Goal: Check status: Check status

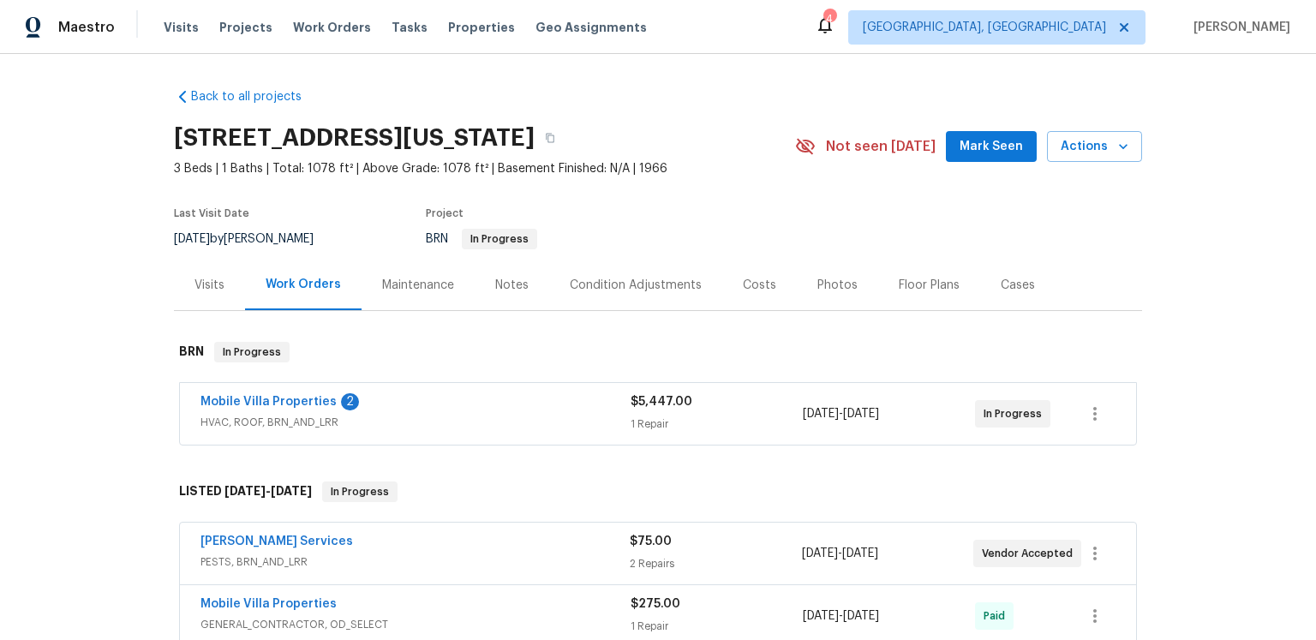
scroll to position [38, 0]
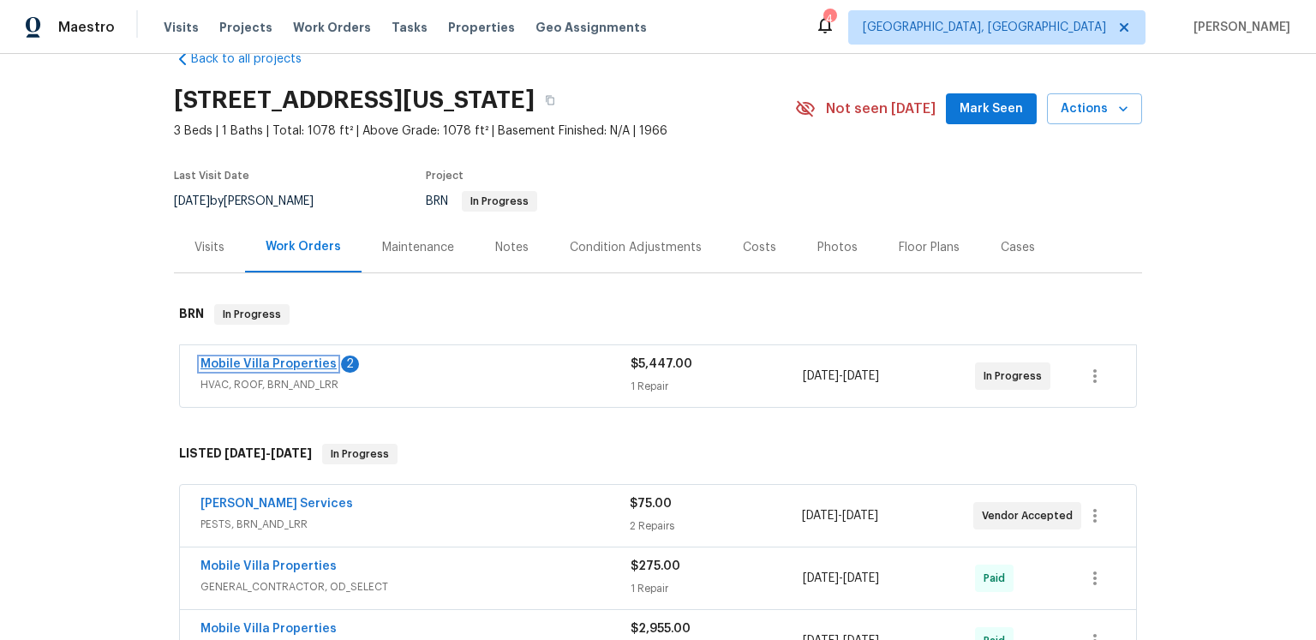
click at [323, 370] on link "Mobile Villa Properties" at bounding box center [269, 364] width 136 height 12
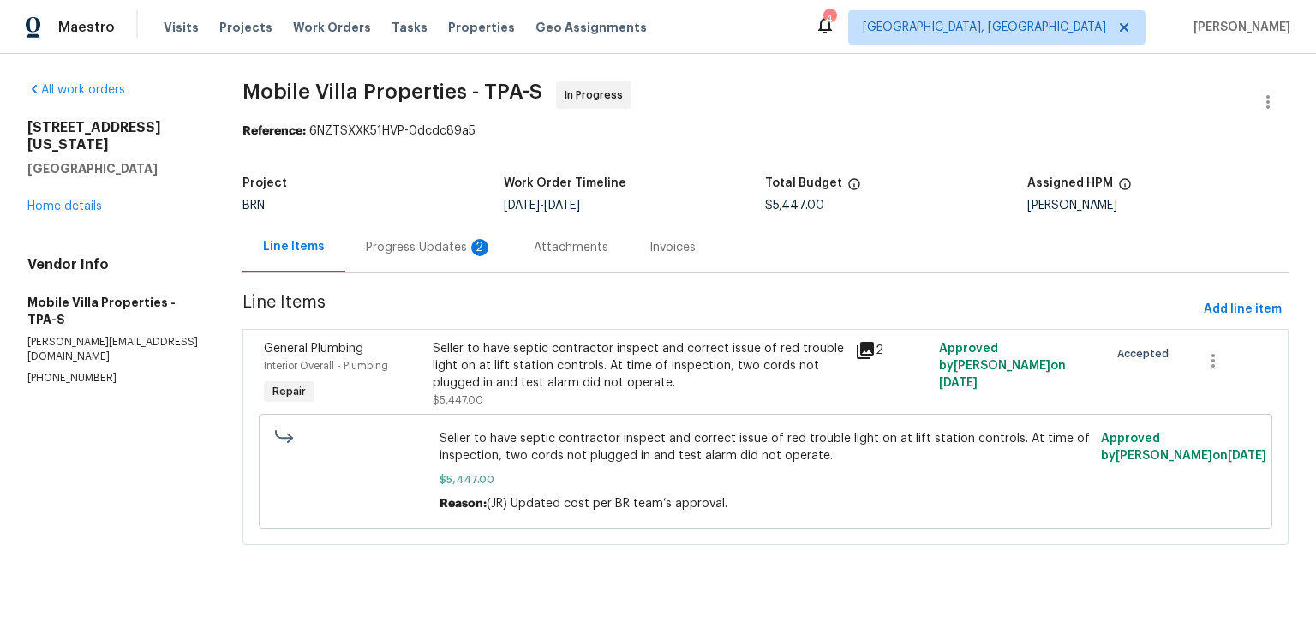
click at [456, 256] on div "Progress Updates 2" at bounding box center [429, 247] width 127 height 17
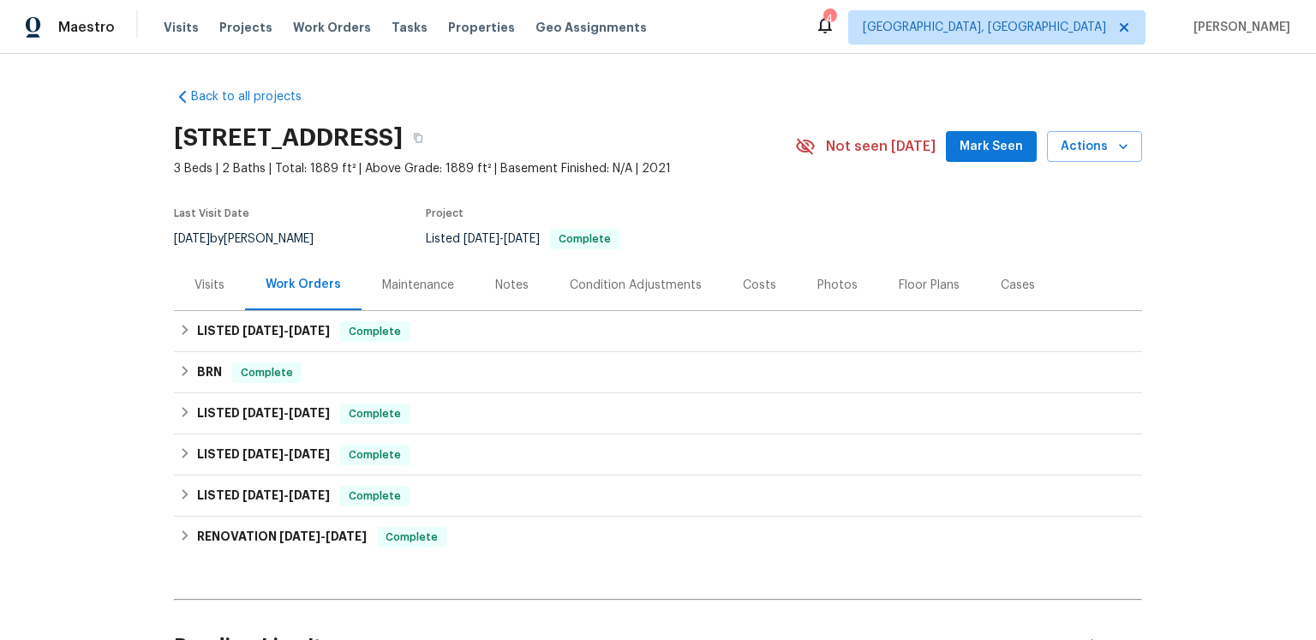
scroll to position [26, 0]
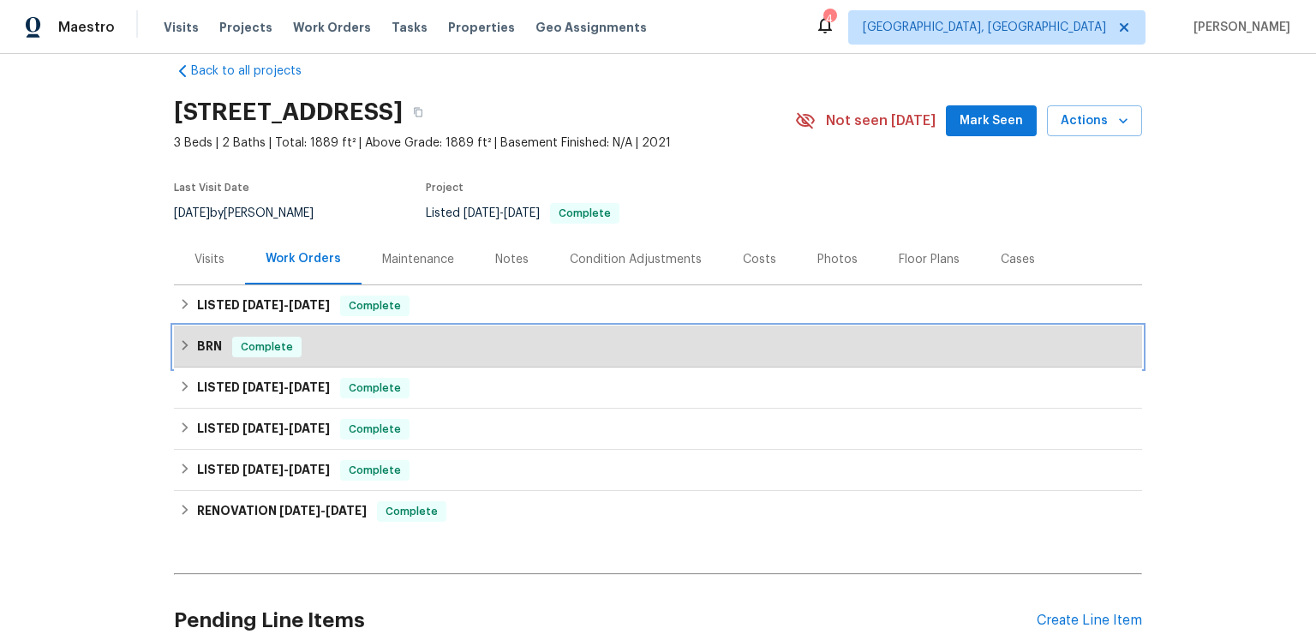
click at [348, 357] on div "BRN Complete" at bounding box center [658, 347] width 958 height 21
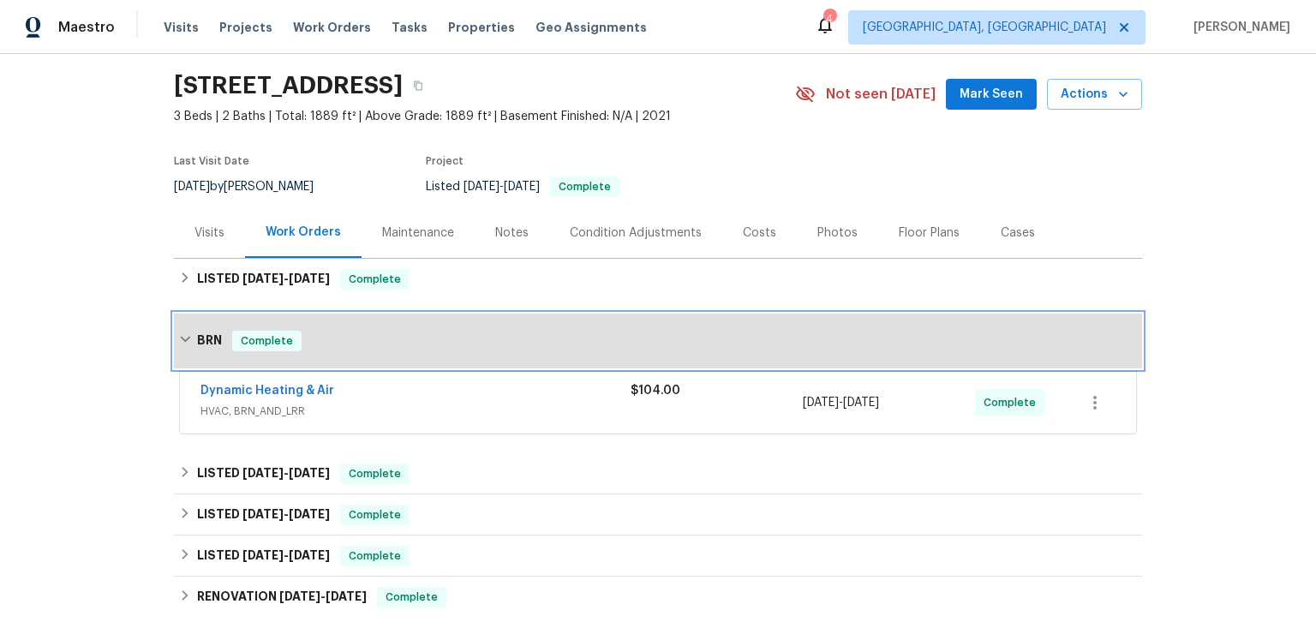
scroll to position [97, 0]
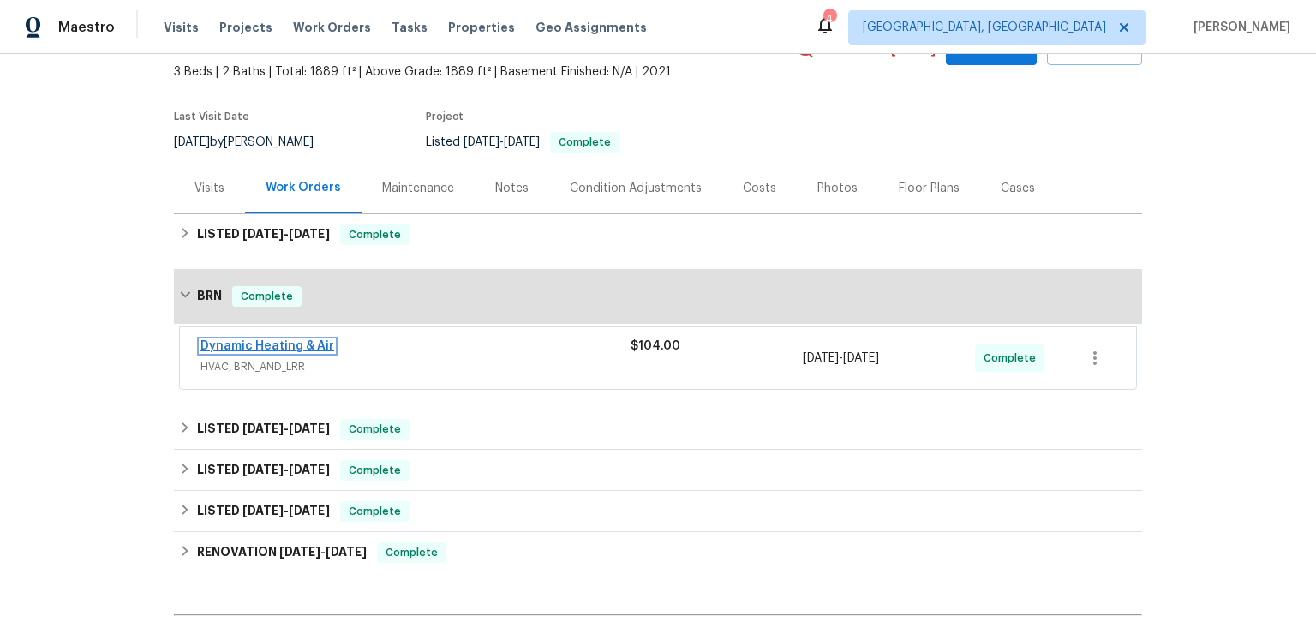
click at [282, 352] on link "Dynamic Heating & Air" at bounding box center [268, 346] width 134 height 12
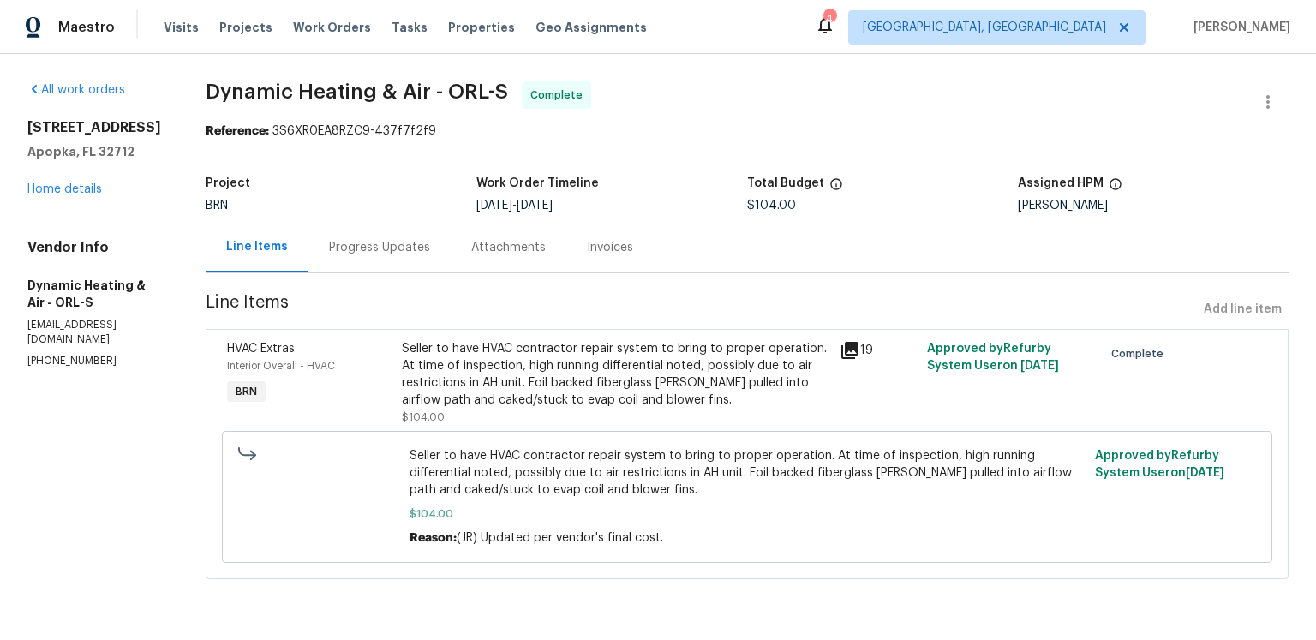
scroll to position [71, 0]
click at [430, 239] on div "Progress Updates" at bounding box center [379, 247] width 101 height 17
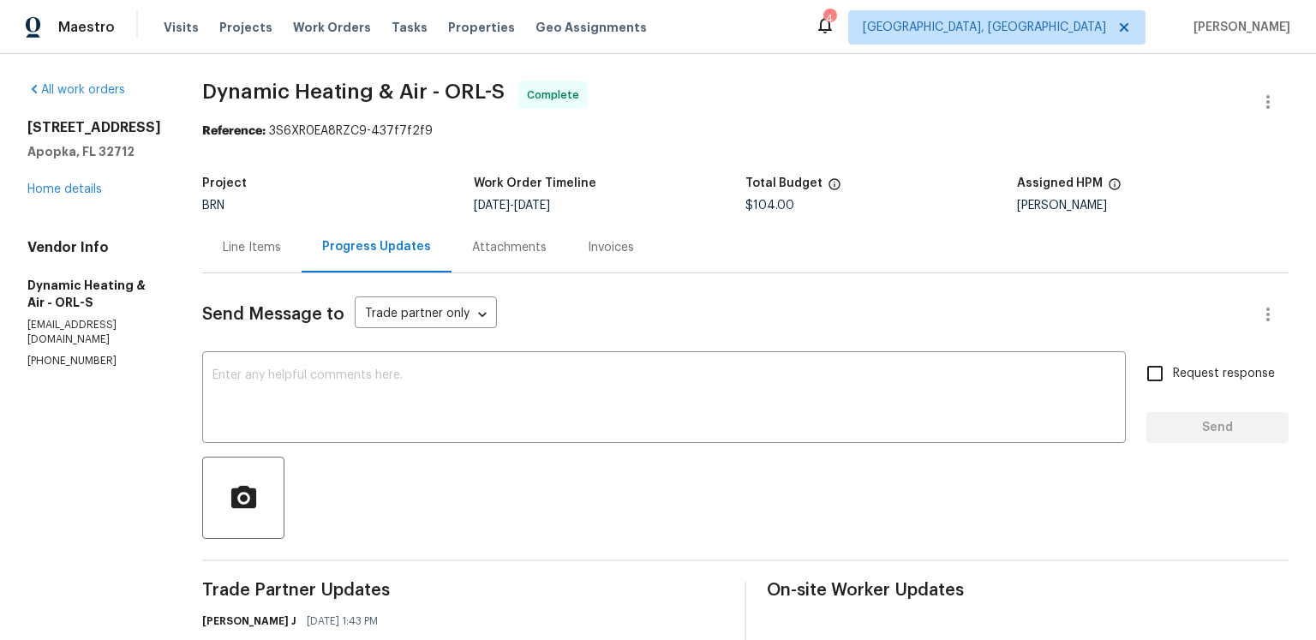
click at [547, 256] on div "Attachments" at bounding box center [509, 247] width 75 height 17
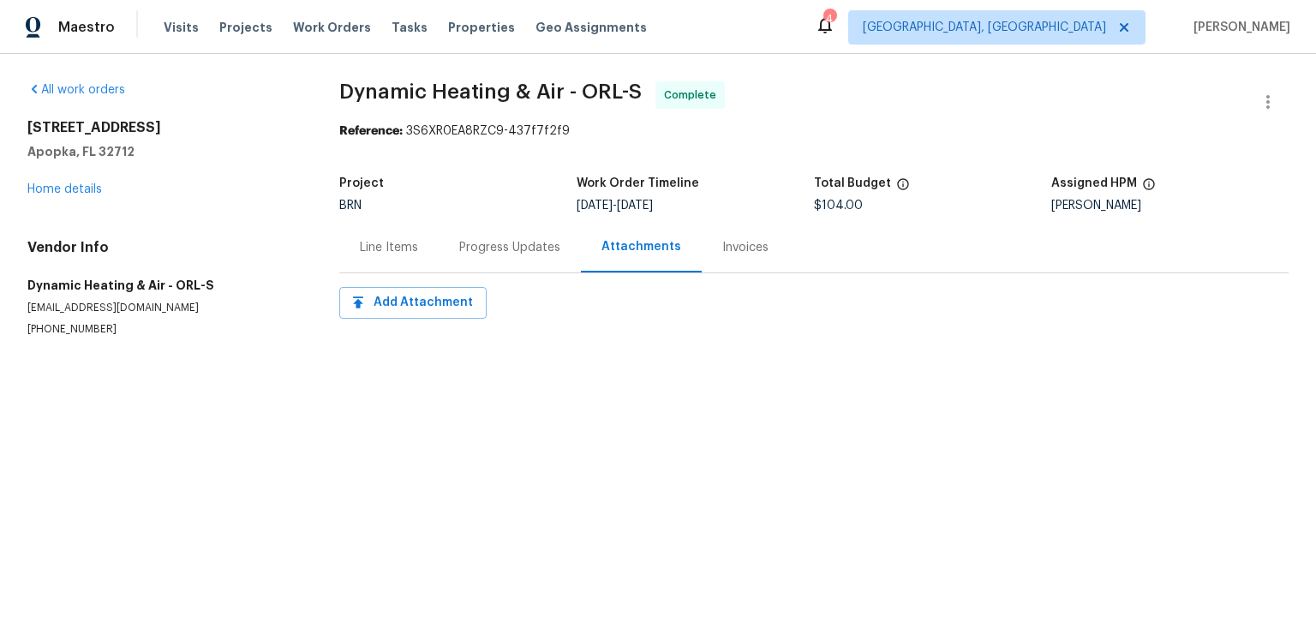
click at [668, 255] on div "Attachments" at bounding box center [642, 246] width 80 height 17
click at [439, 268] on div "Line Items" at bounding box center [388, 247] width 99 height 51
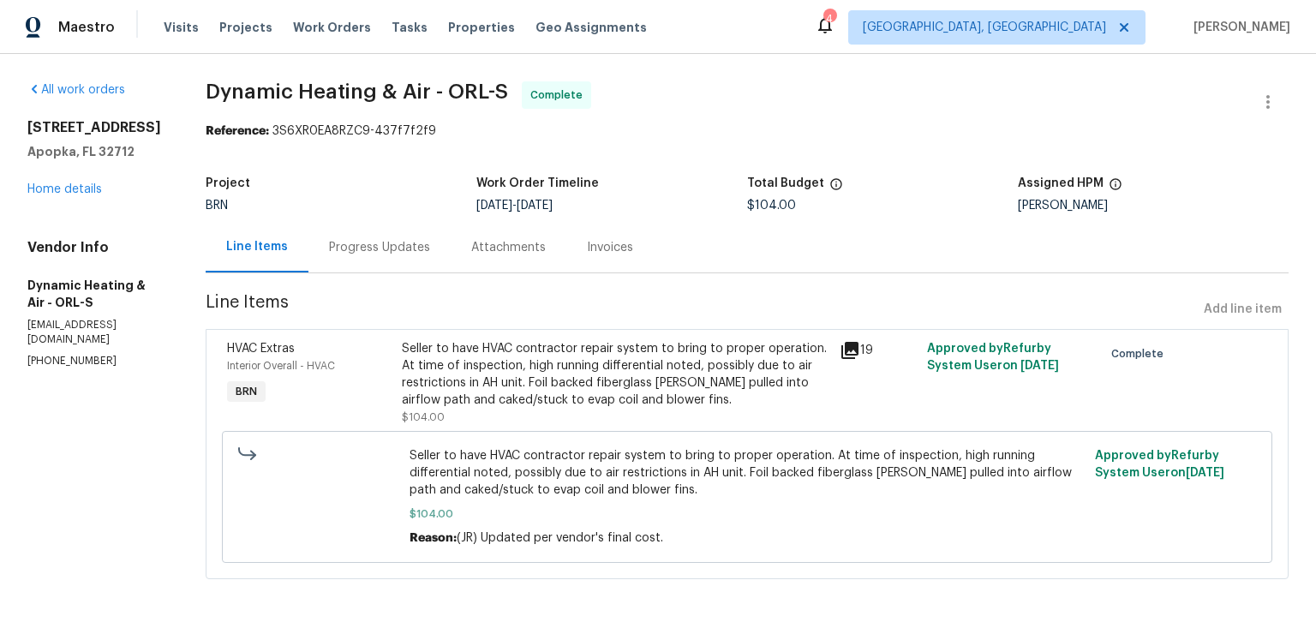
scroll to position [71, 0]
click at [859, 342] on icon at bounding box center [850, 350] width 17 height 17
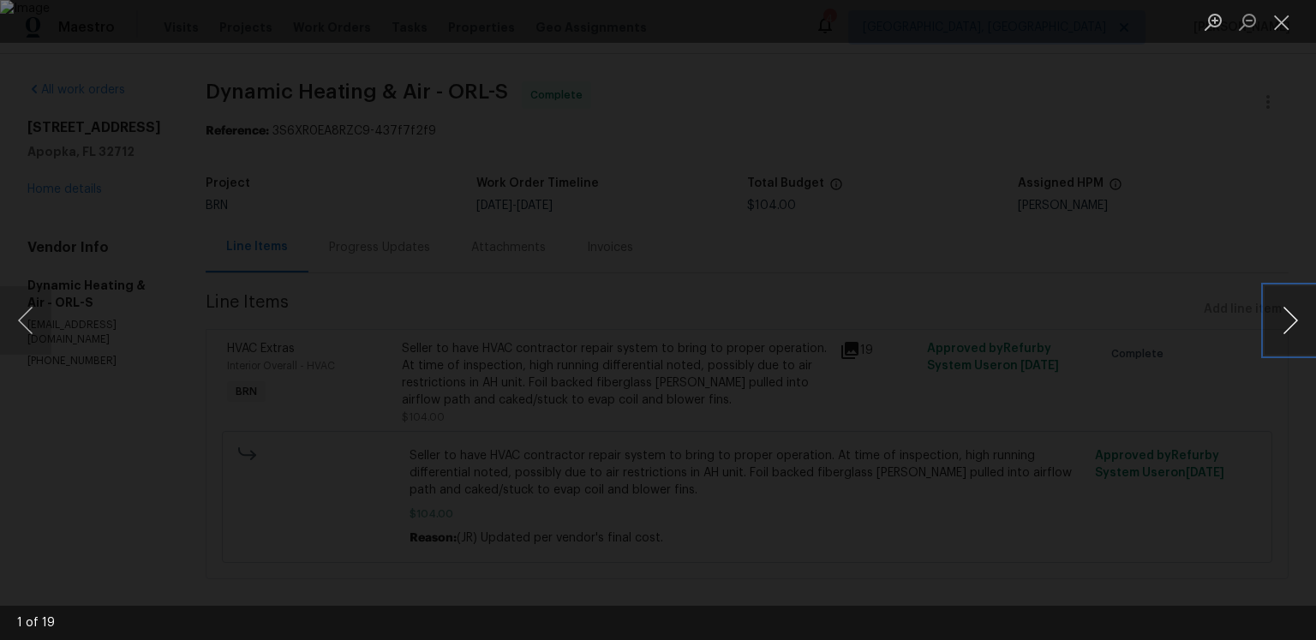
click at [1292, 317] on button "Next image" at bounding box center [1290, 320] width 51 height 69
click at [39, 318] on button "Previous image" at bounding box center [25, 320] width 51 height 69
click at [1291, 332] on button "Next image" at bounding box center [1290, 320] width 51 height 69
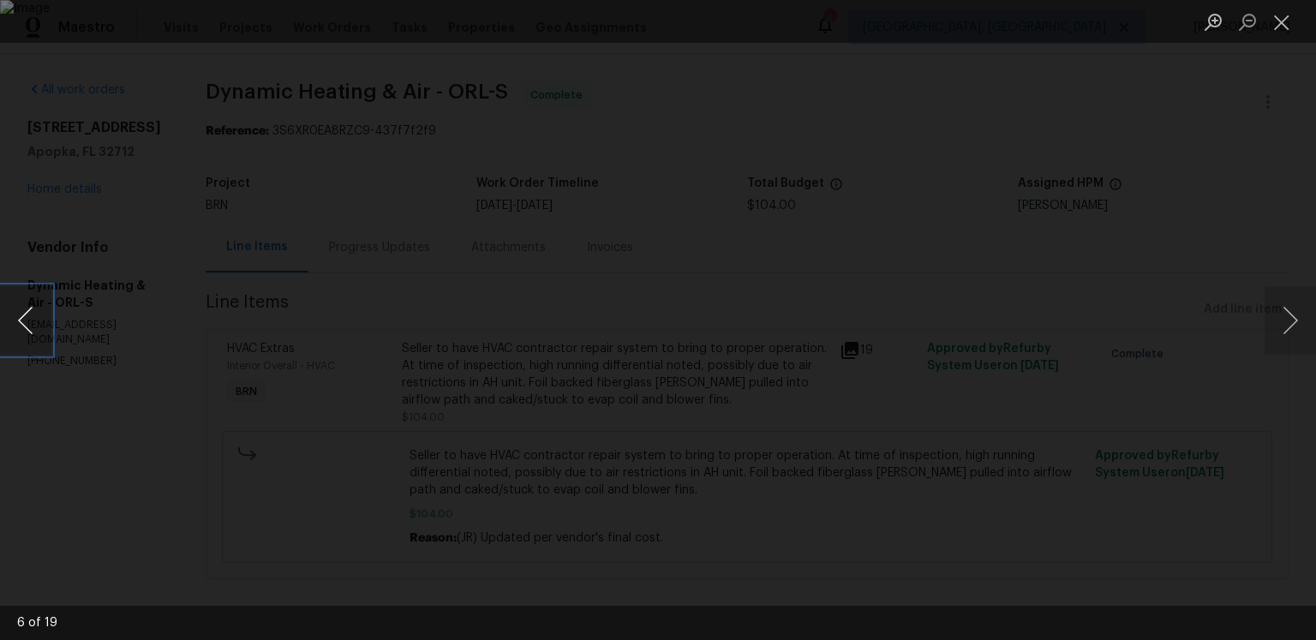
click at [33, 324] on button "Previous image" at bounding box center [25, 320] width 51 height 69
click at [1276, 336] on button "Next image" at bounding box center [1290, 320] width 51 height 69
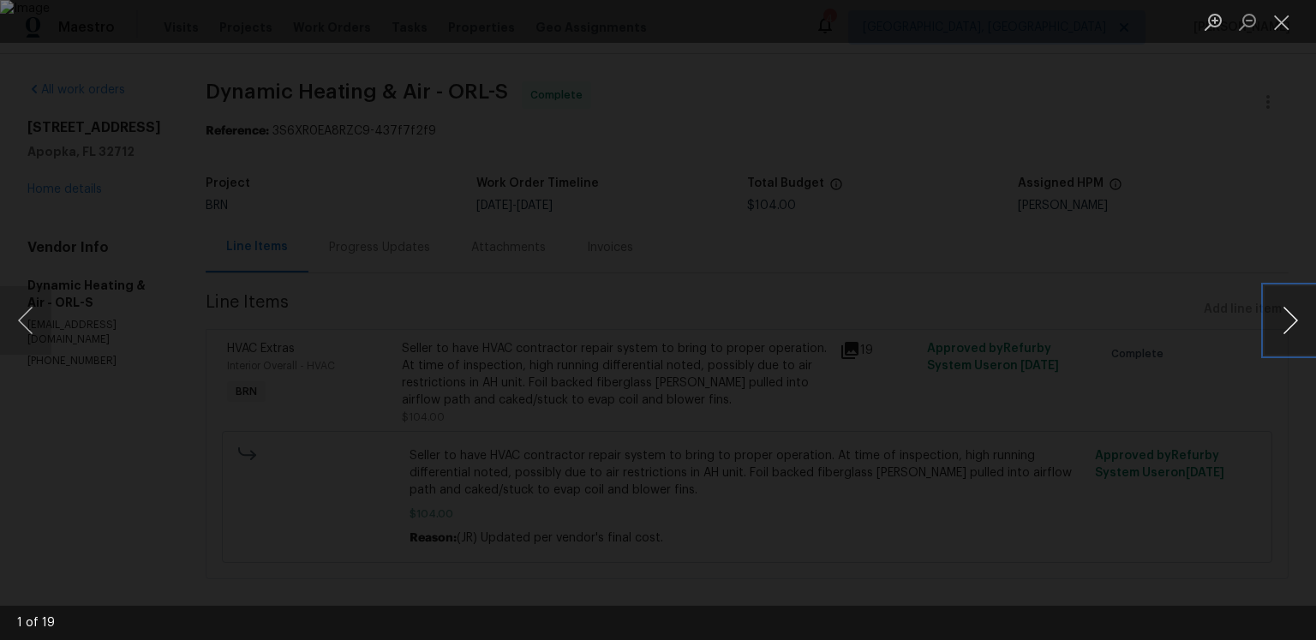
click at [1276, 336] on button "Next image" at bounding box center [1290, 320] width 51 height 69
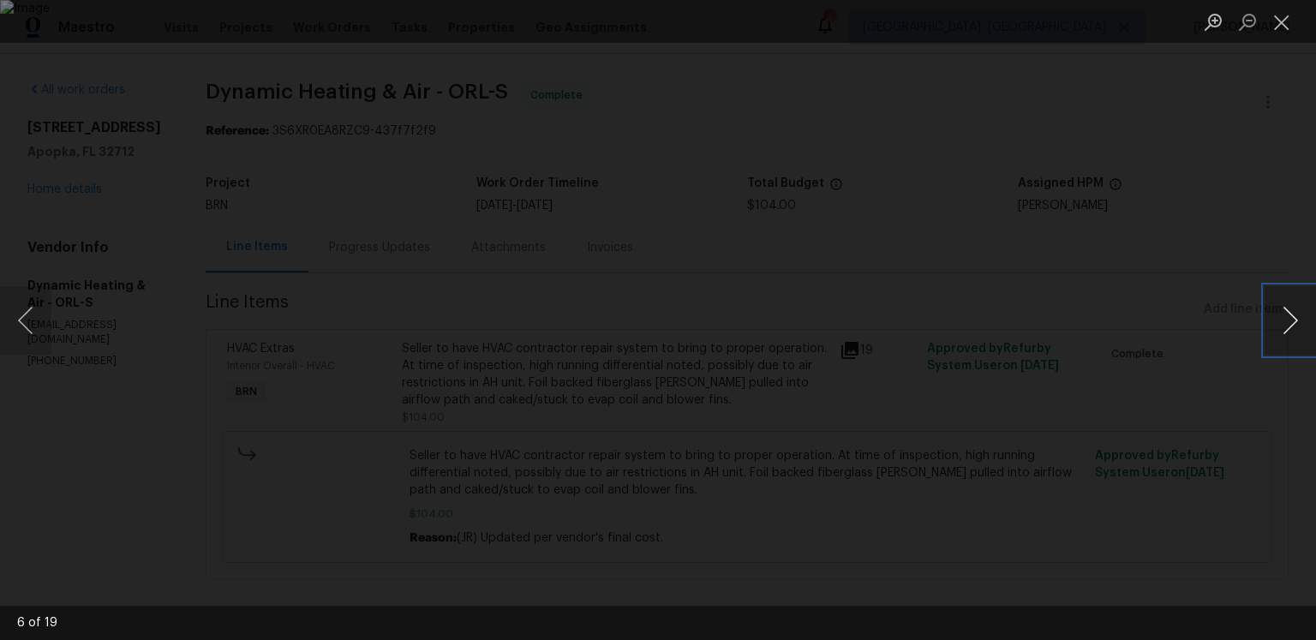
click at [1276, 336] on button "Next image" at bounding box center [1290, 320] width 51 height 69
click at [1291, 329] on button "Next image" at bounding box center [1290, 320] width 51 height 69
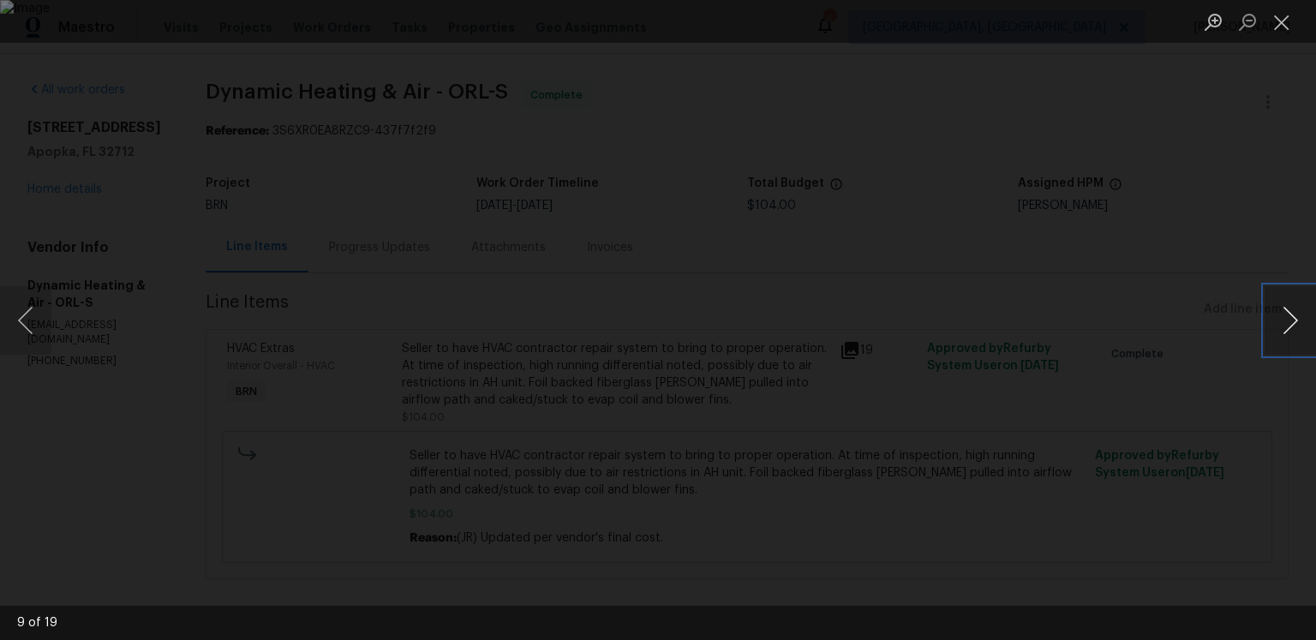
click at [1291, 329] on button "Next image" at bounding box center [1290, 320] width 51 height 69
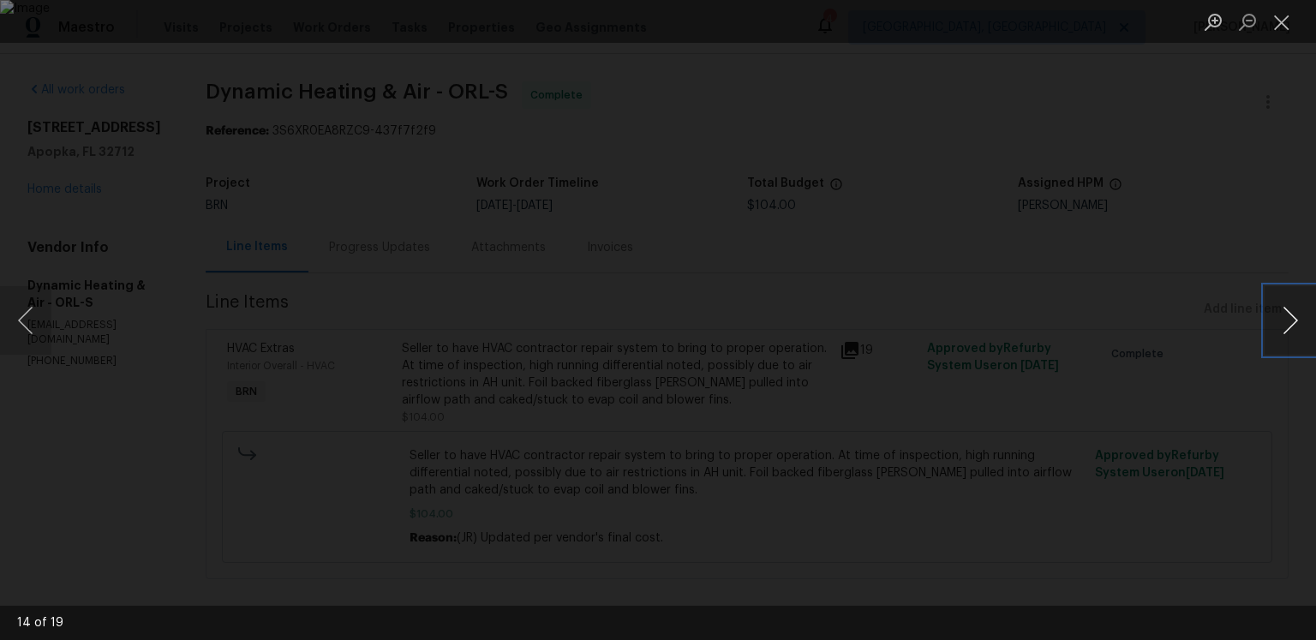
click at [1291, 329] on button "Next image" at bounding box center [1290, 320] width 51 height 69
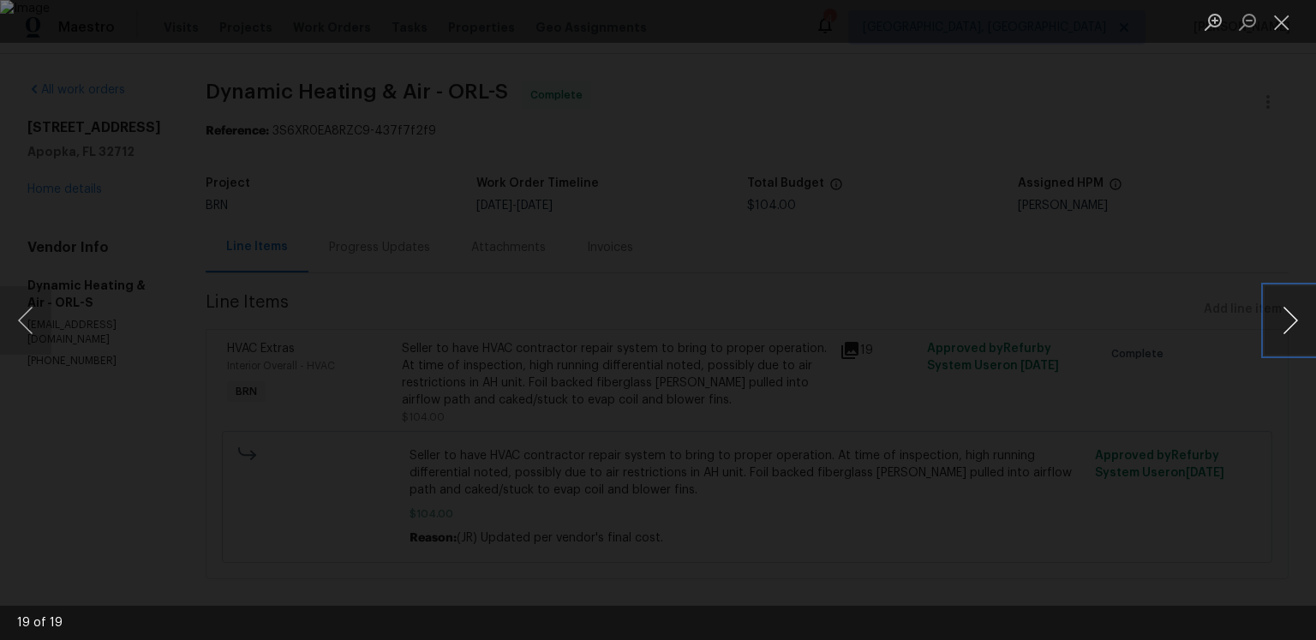
click at [1291, 329] on button "Next image" at bounding box center [1290, 320] width 51 height 69
click at [1285, 29] on button "Close lightbox" at bounding box center [1282, 22] width 34 height 30
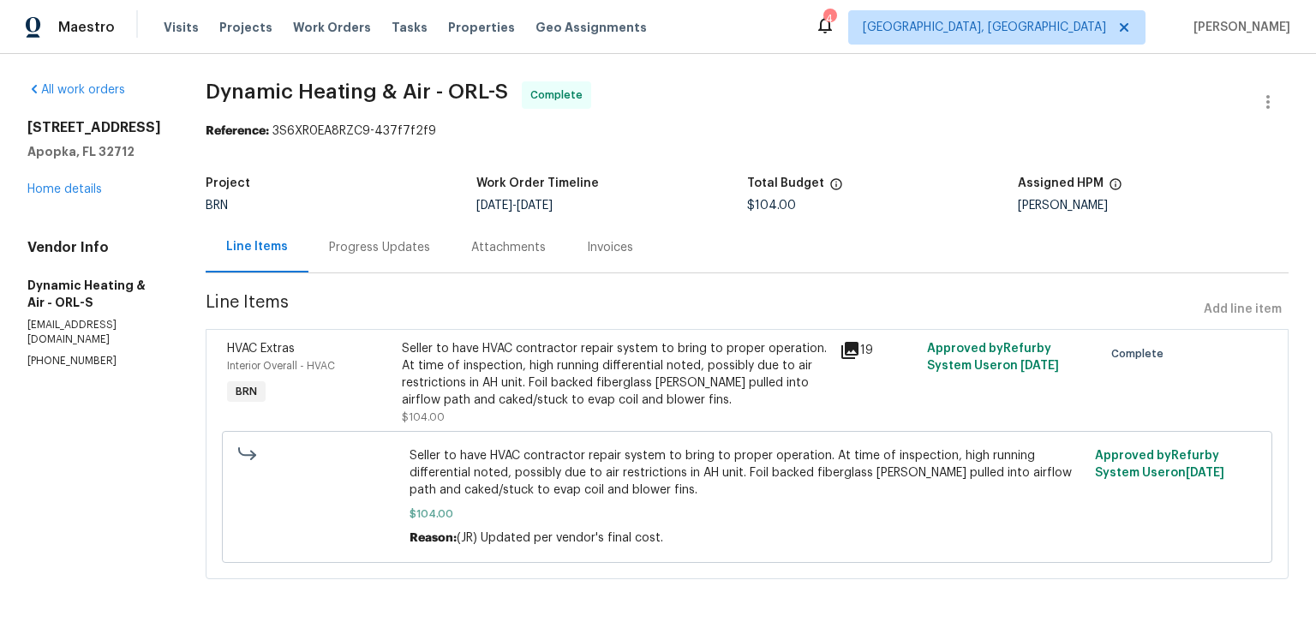
scroll to position [0, 0]
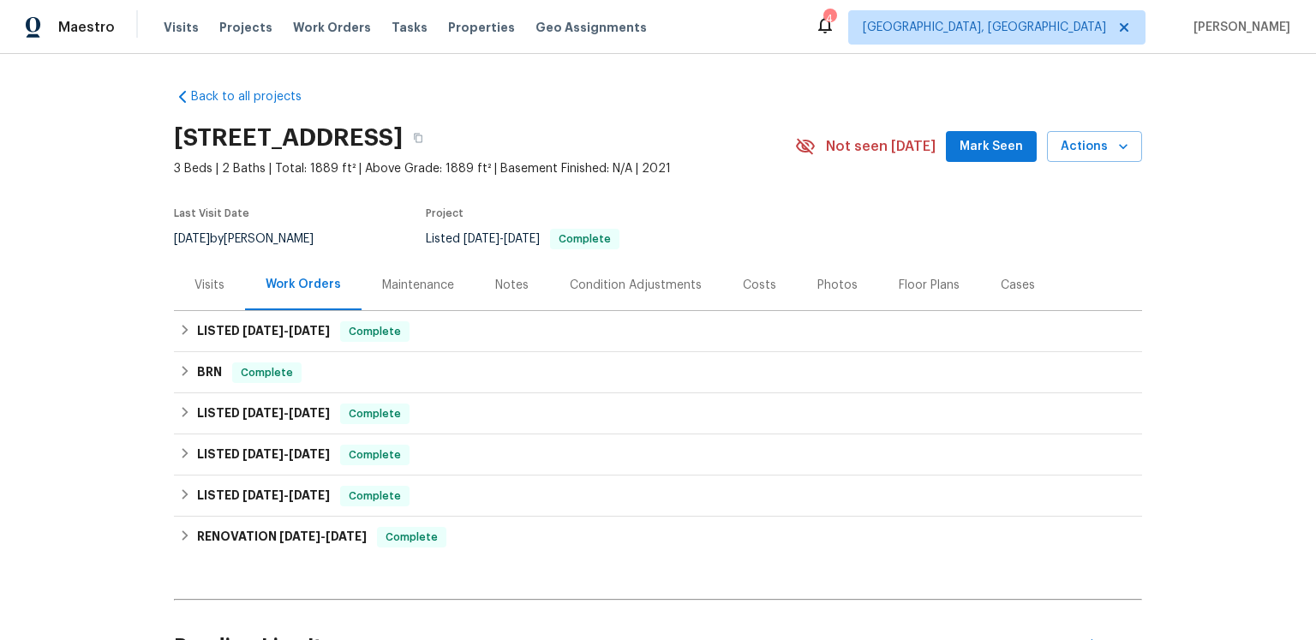
scroll to position [9, 0]
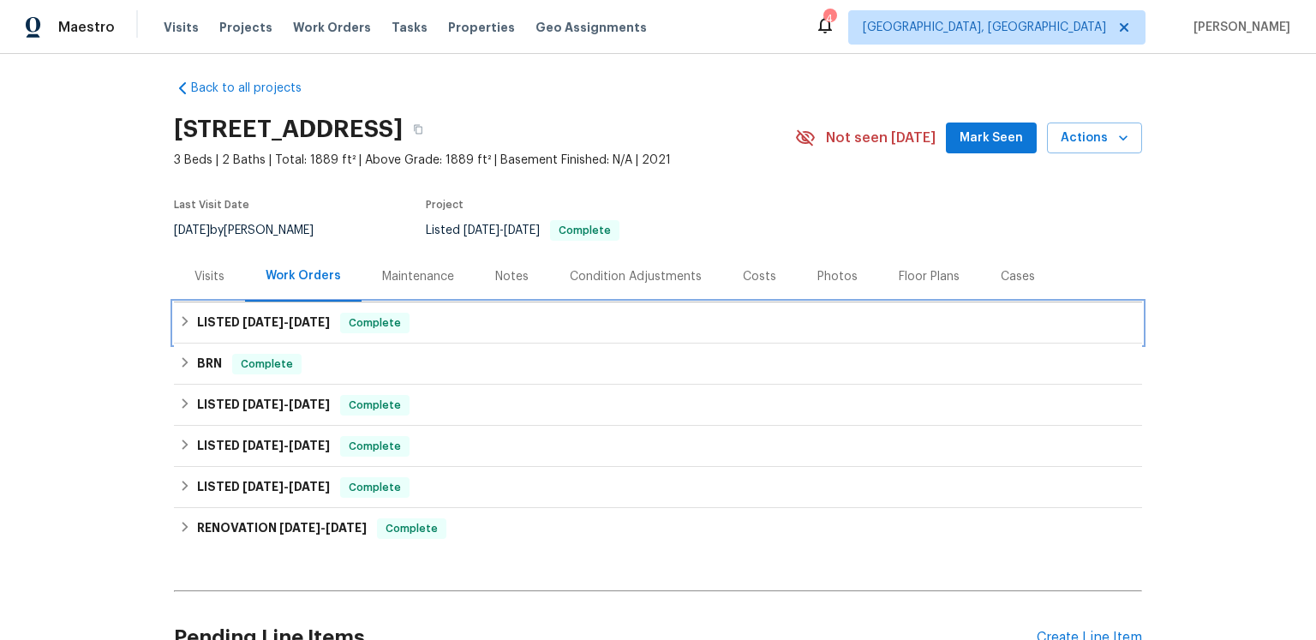
click at [330, 328] on span "[DATE]" at bounding box center [309, 322] width 41 height 12
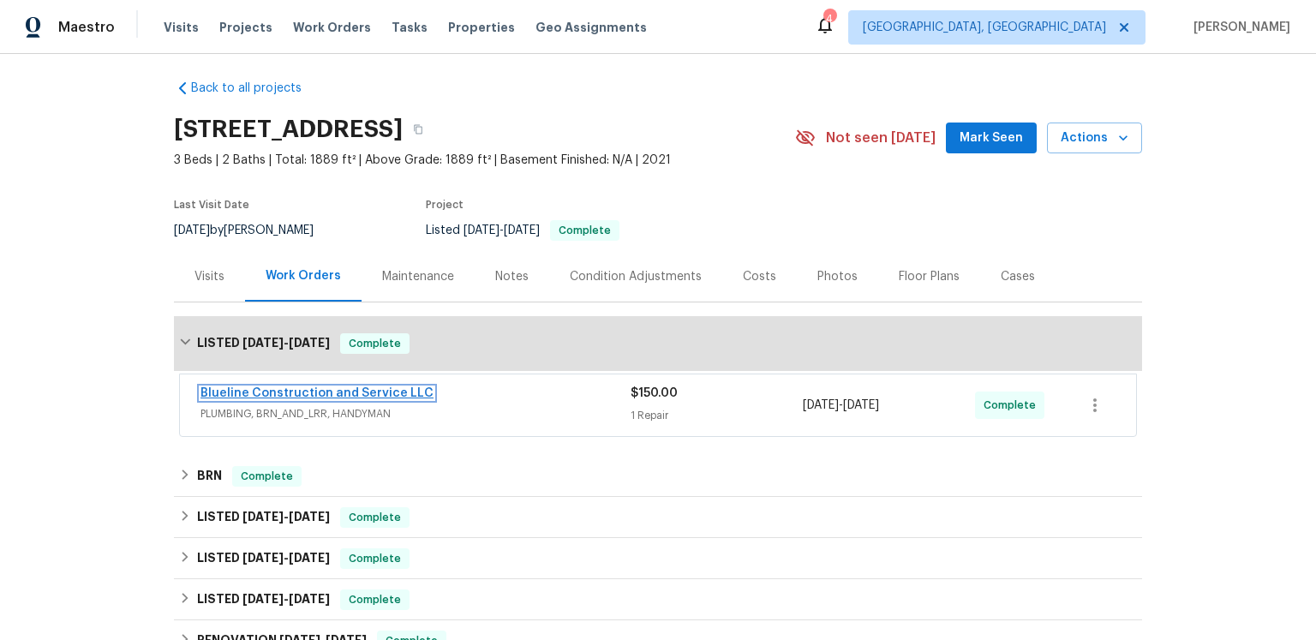
click at [370, 399] on link "Blueline Construction and Service LLC" at bounding box center [317, 393] width 233 height 12
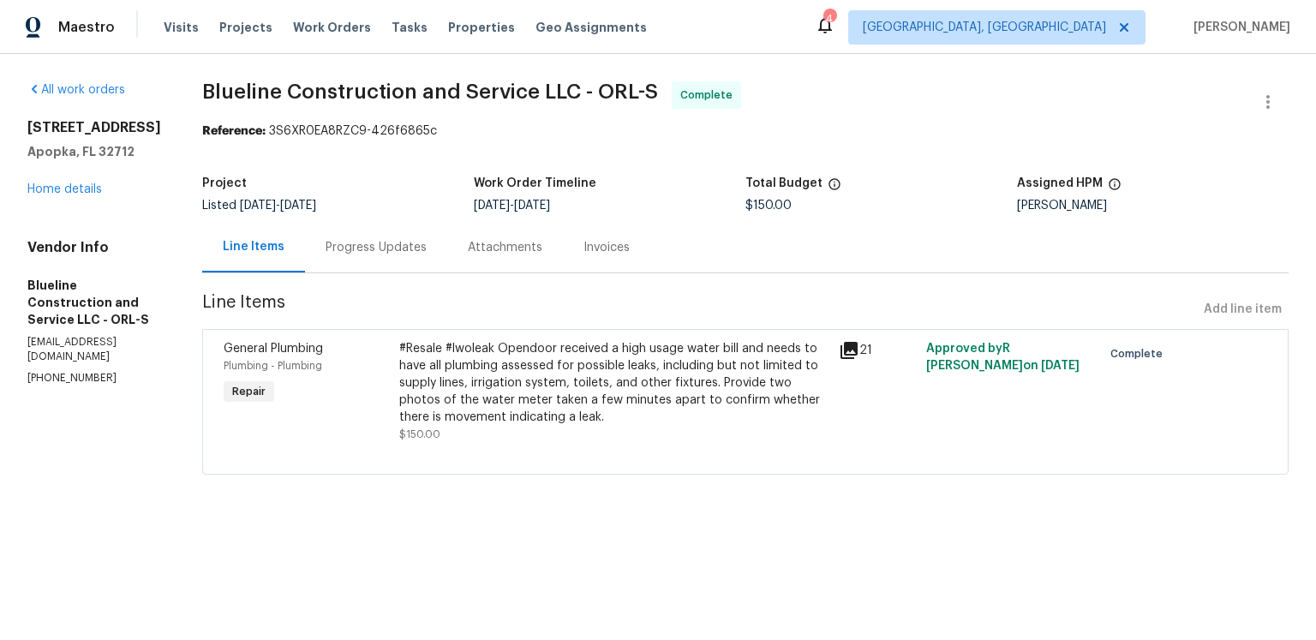
click at [858, 359] on icon at bounding box center [849, 350] width 17 height 17
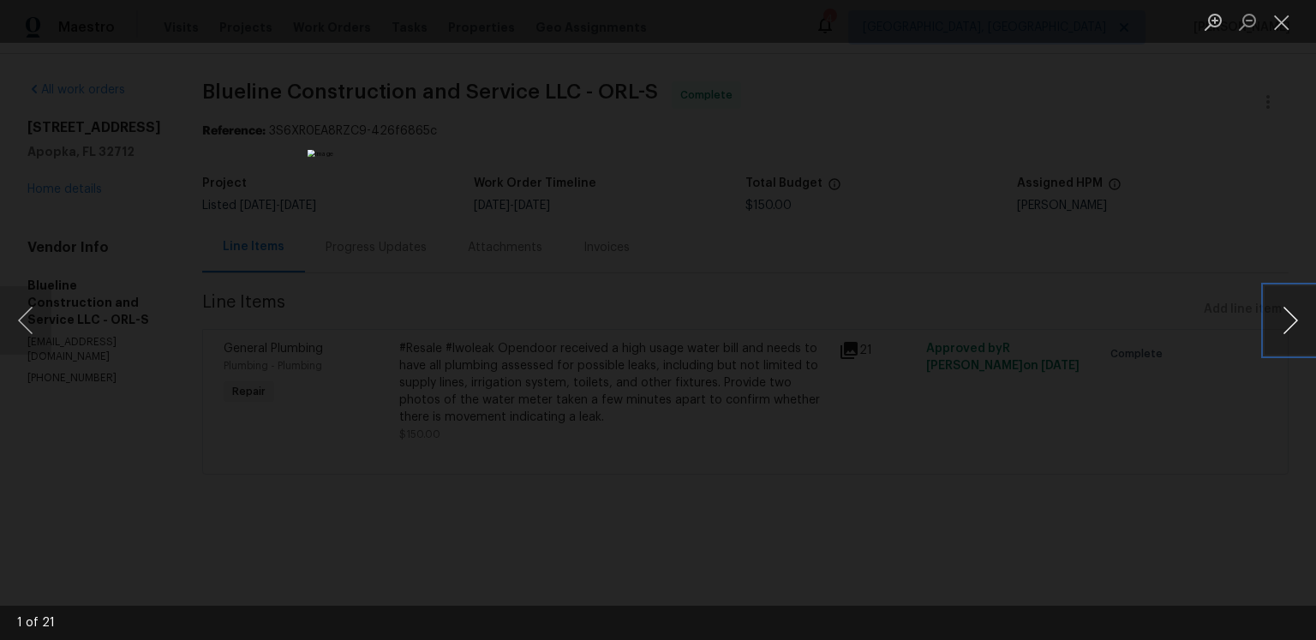
click at [1290, 327] on button "Next image" at bounding box center [1290, 320] width 51 height 69
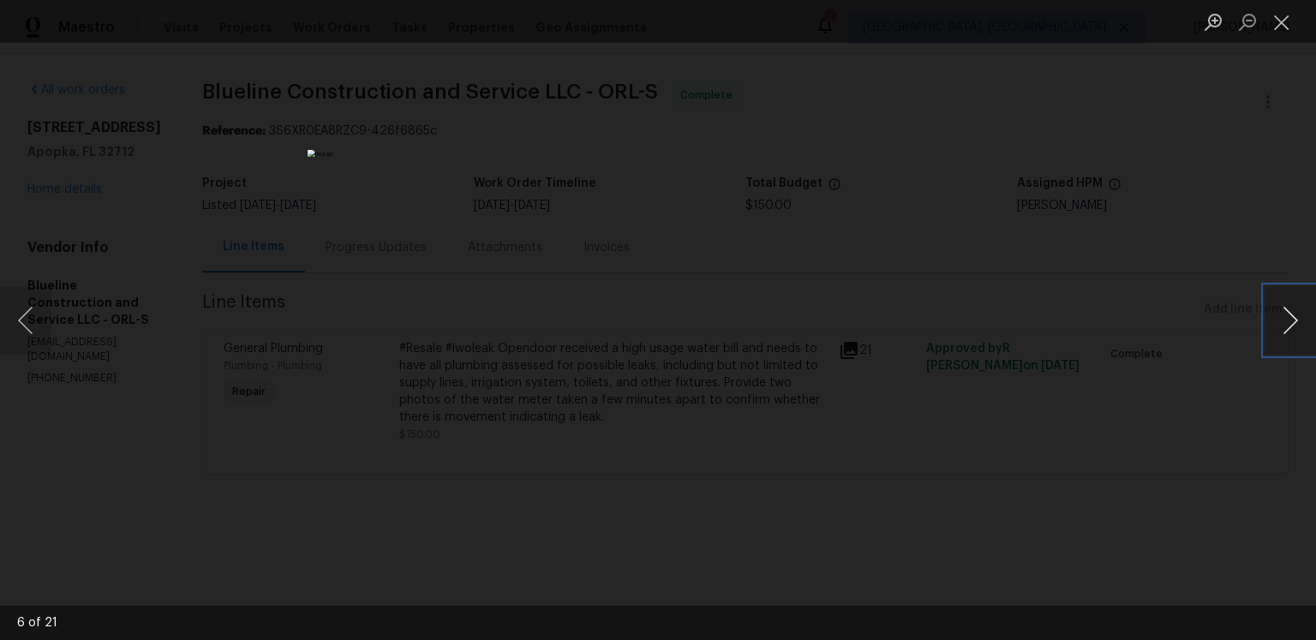
click at [1290, 327] on button "Next image" at bounding box center [1290, 320] width 51 height 69
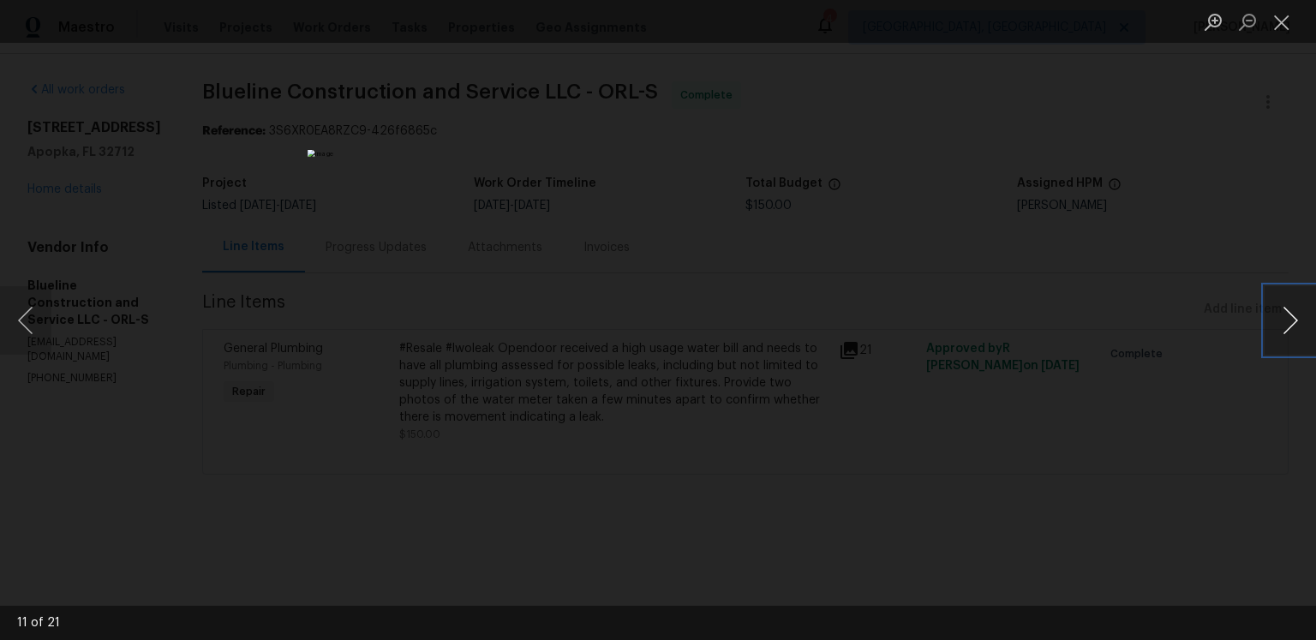
click at [1290, 327] on button "Next image" at bounding box center [1290, 320] width 51 height 69
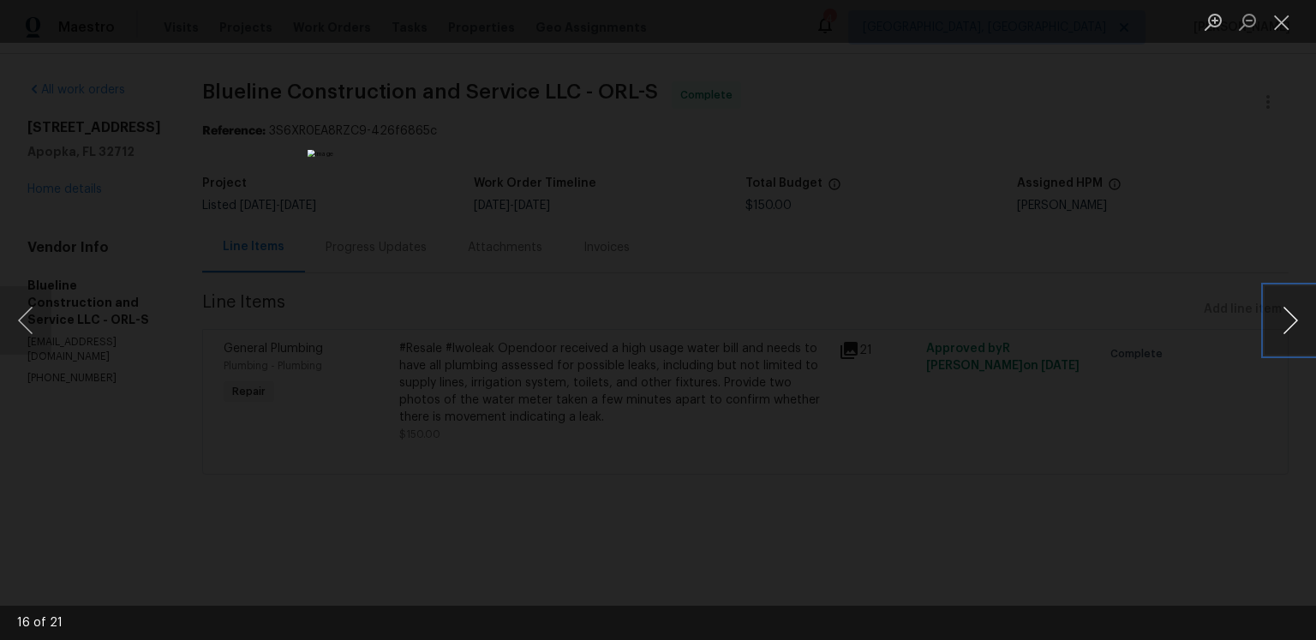
click at [1290, 327] on button "Next image" at bounding box center [1290, 320] width 51 height 69
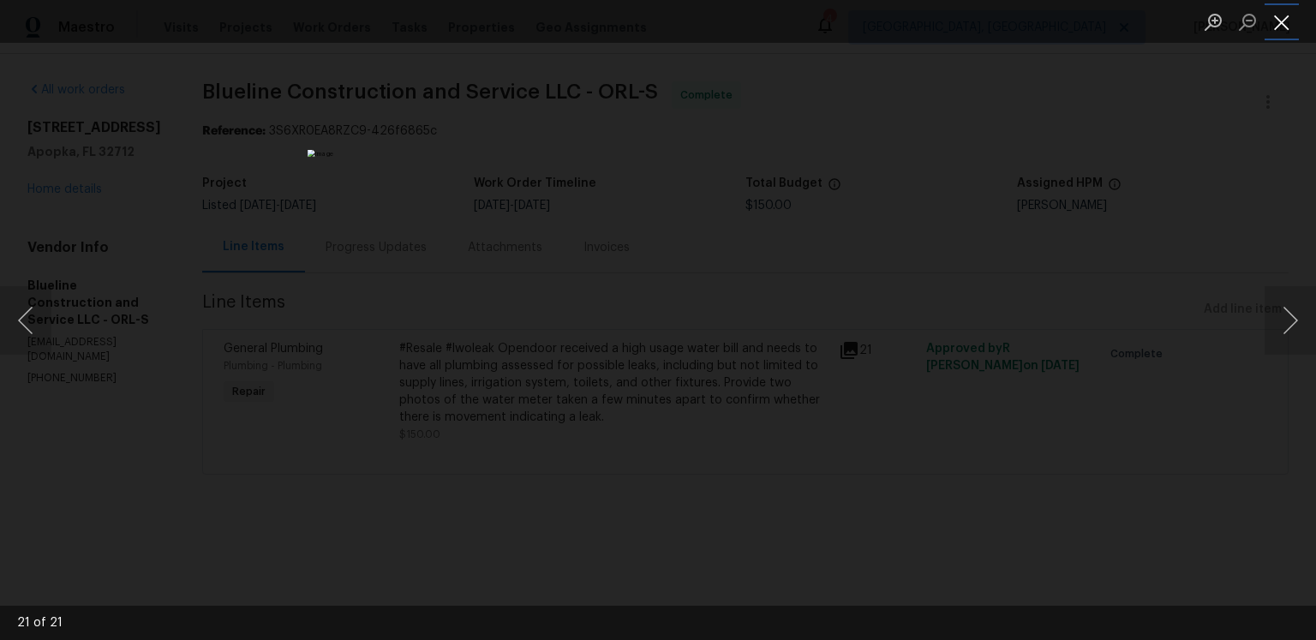
click at [1273, 31] on button "Close lightbox" at bounding box center [1282, 22] width 34 height 30
